Goal: Transaction & Acquisition: Obtain resource

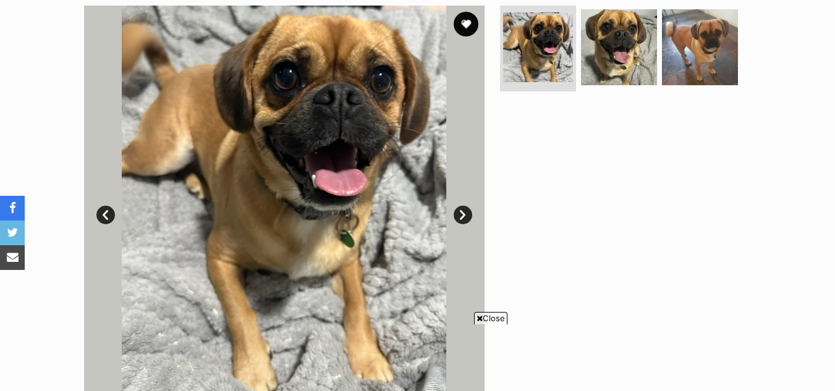
scroll to position [595, 0]
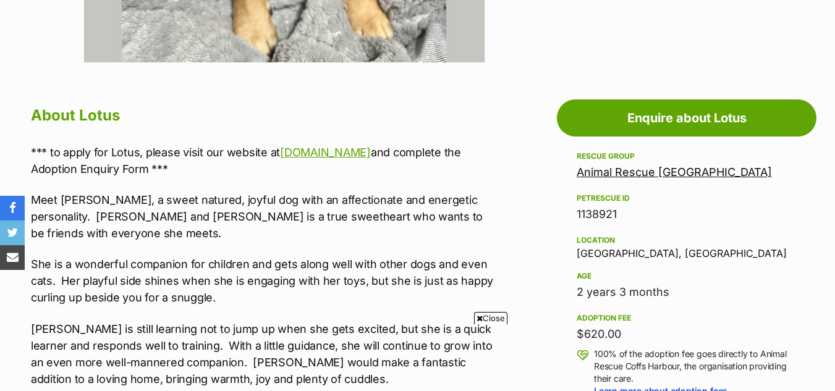
click at [477, 319] on icon at bounding box center [479, 318] width 6 height 8
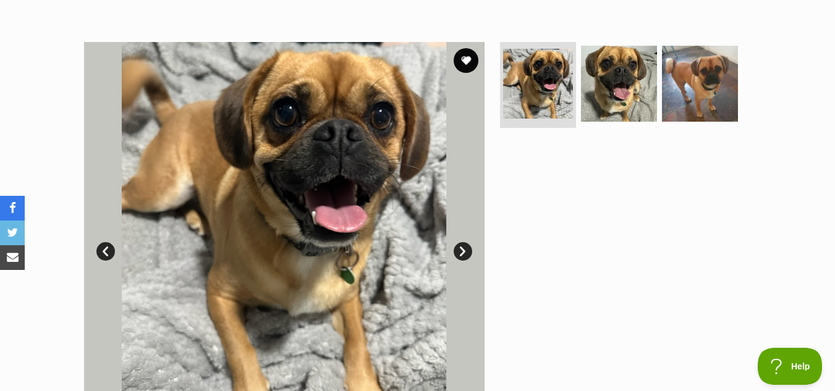
scroll to position [192, 0]
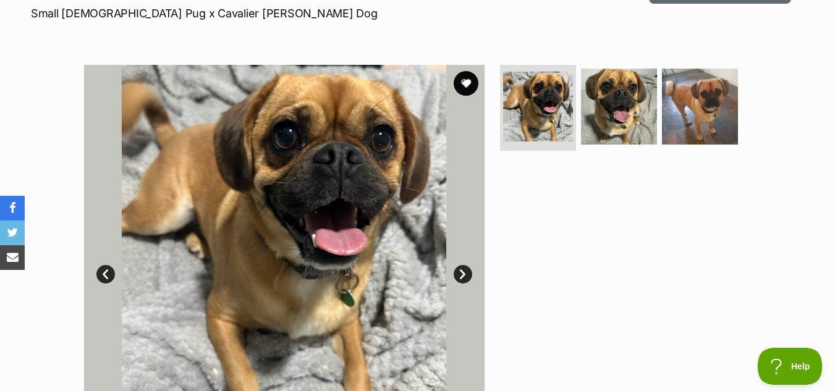
drag, startPoint x: 841, startPoint y: 99, endPoint x: 841, endPoint y: 44, distance: 54.4
click at [460, 274] on link "Next" at bounding box center [462, 274] width 19 height 19
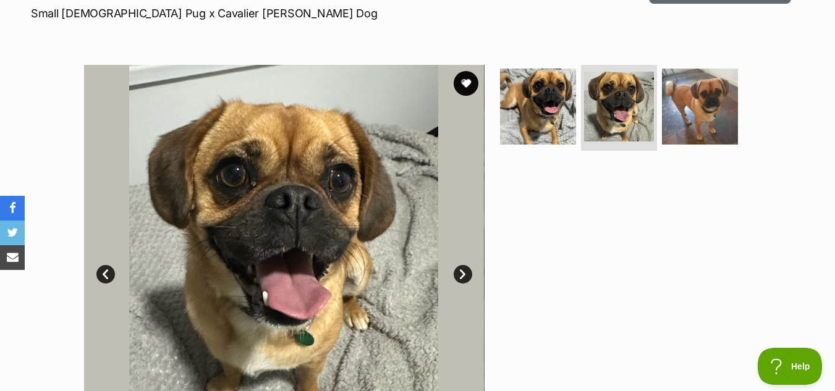
click at [460, 274] on link "Next" at bounding box center [462, 274] width 19 height 19
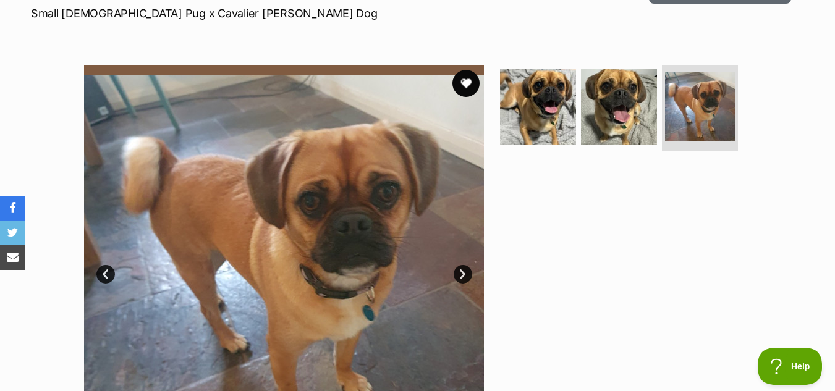
click at [465, 85] on button "favourite" at bounding box center [465, 83] width 27 height 27
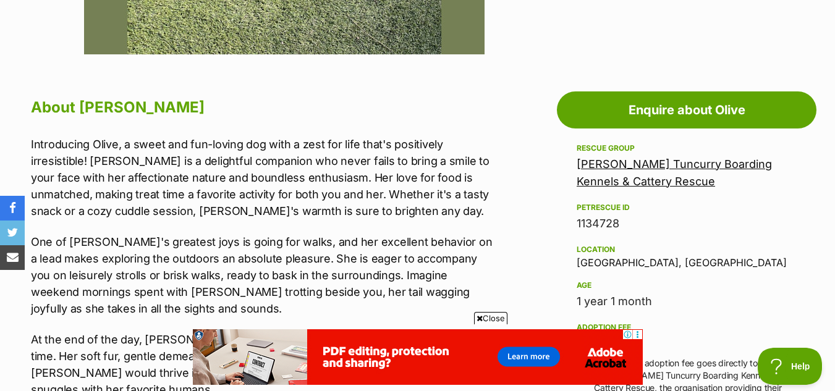
scroll to position [608, 0]
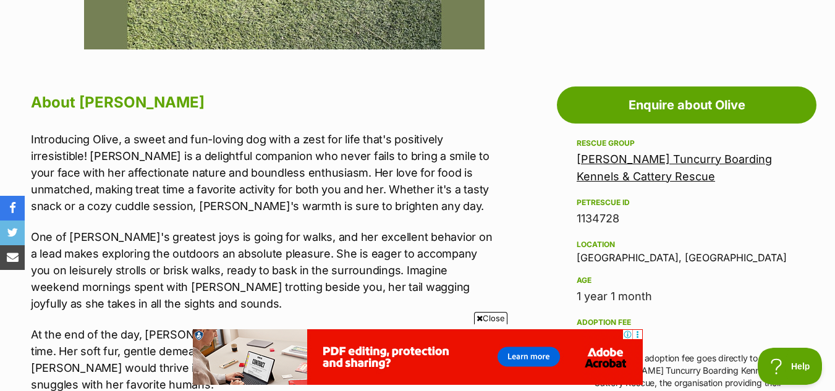
click at [499, 322] on span "Close" at bounding box center [490, 318] width 33 height 12
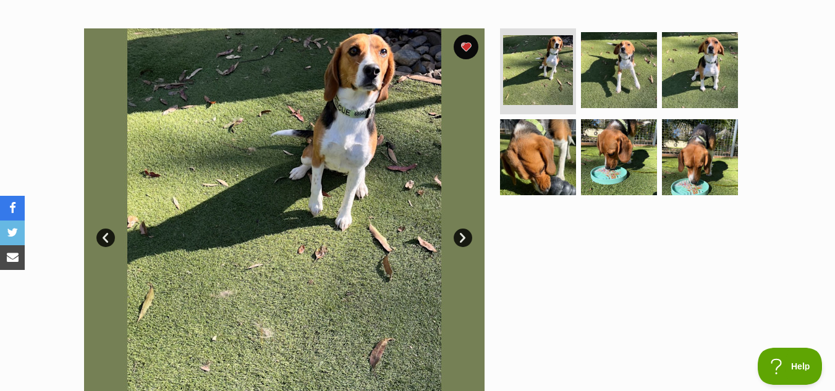
scroll to position [233, 0]
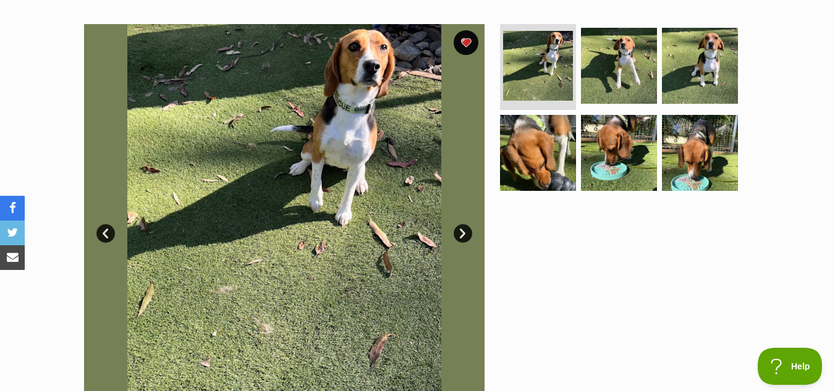
click at [459, 232] on link "Next" at bounding box center [462, 233] width 19 height 19
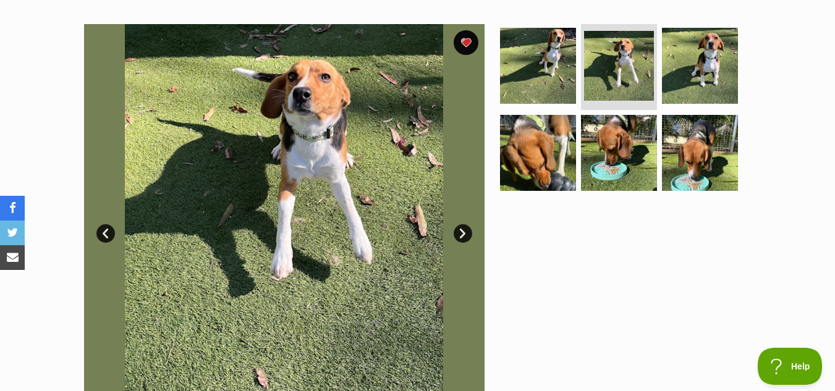
click at [459, 232] on link "Next" at bounding box center [462, 233] width 19 height 19
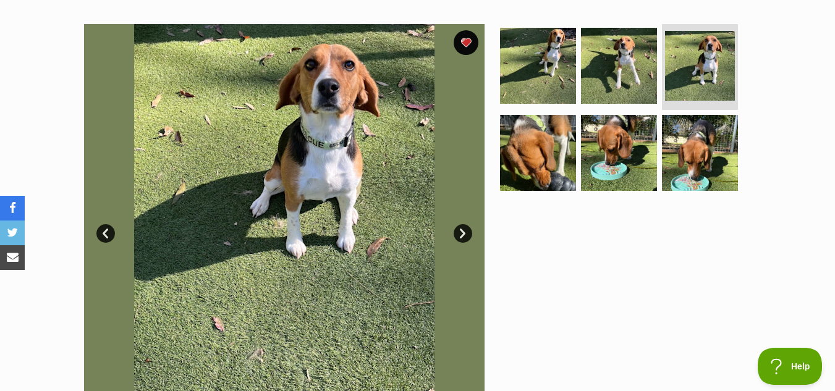
click at [459, 232] on link "Next" at bounding box center [462, 233] width 19 height 19
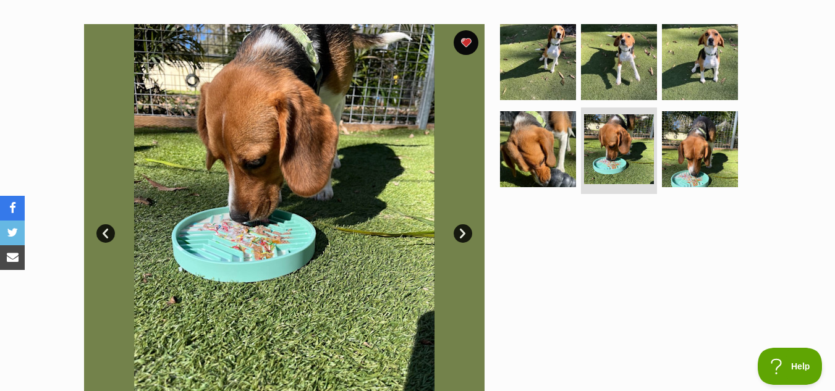
click at [106, 228] on link "Prev" at bounding box center [105, 233] width 19 height 19
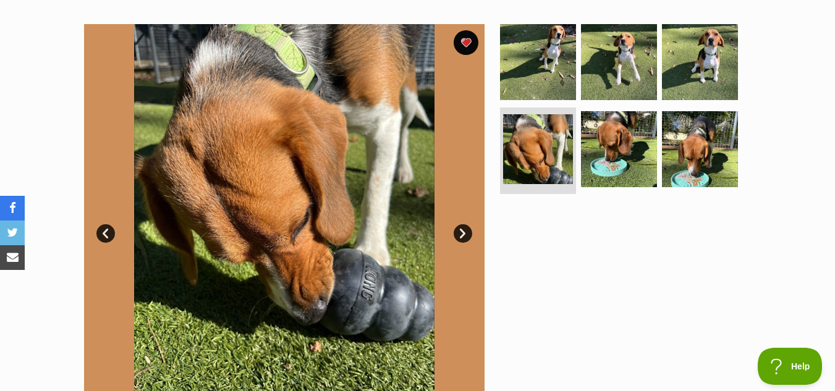
click at [464, 234] on link "Next" at bounding box center [462, 233] width 19 height 19
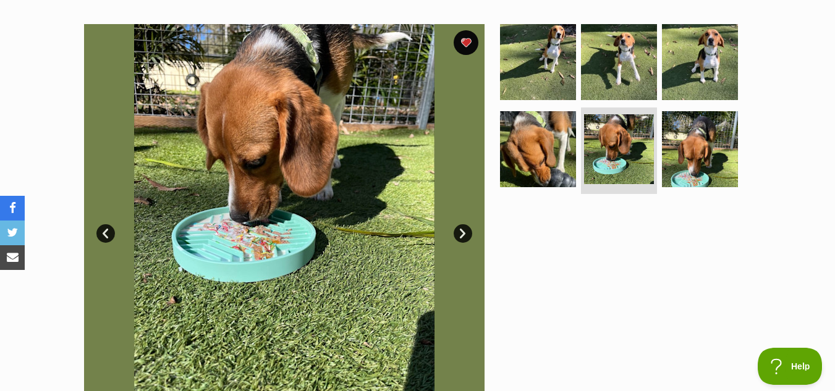
click at [464, 234] on link "Next" at bounding box center [462, 233] width 19 height 19
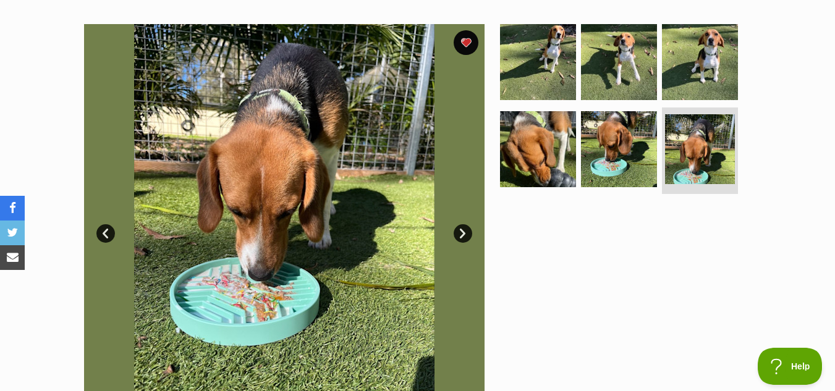
click at [464, 234] on link "Next" at bounding box center [462, 233] width 19 height 19
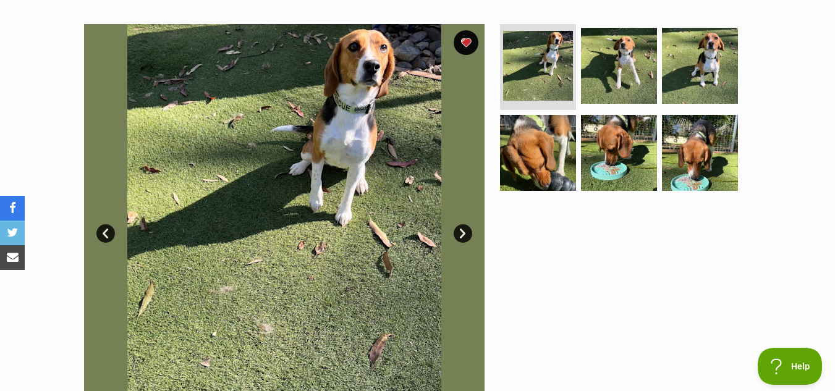
click at [464, 234] on link "Next" at bounding box center [462, 233] width 19 height 19
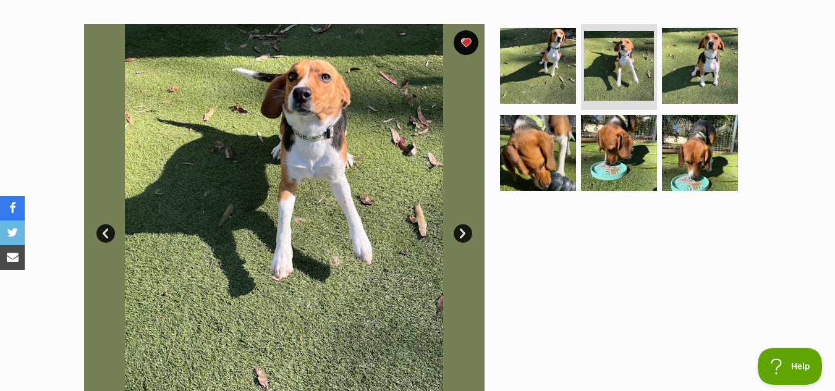
click at [464, 234] on link "Next" at bounding box center [462, 233] width 19 height 19
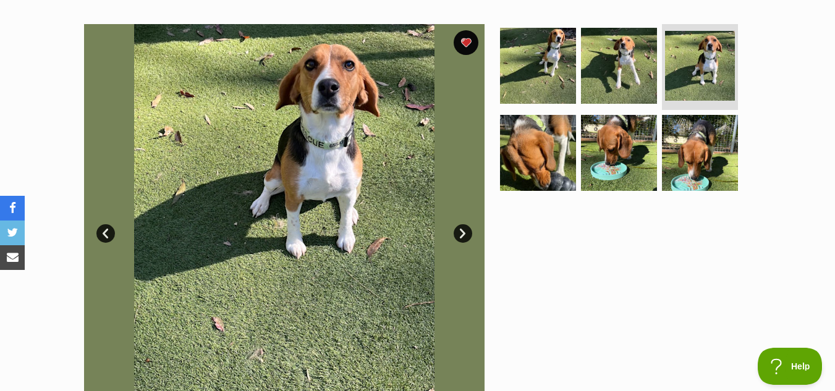
click at [464, 234] on link "Next" at bounding box center [462, 233] width 19 height 19
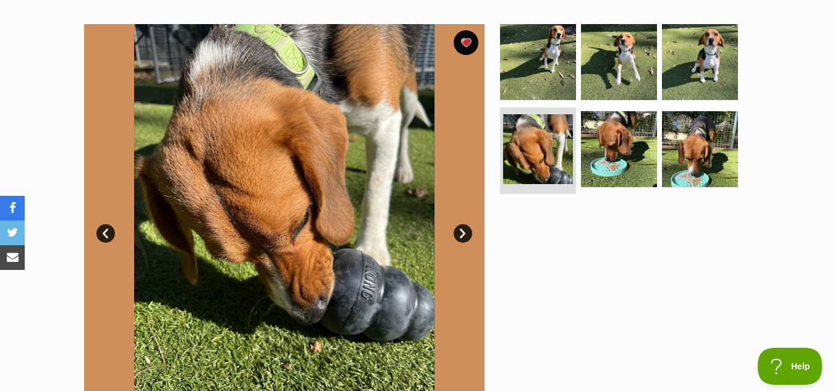
click at [464, 234] on link "Next" at bounding box center [462, 233] width 19 height 19
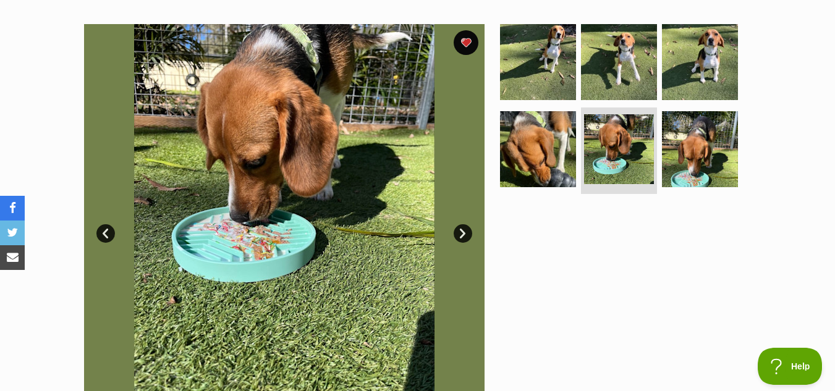
click at [464, 234] on link "Next" at bounding box center [462, 233] width 19 height 19
